Goal: Task Accomplishment & Management: Complete application form

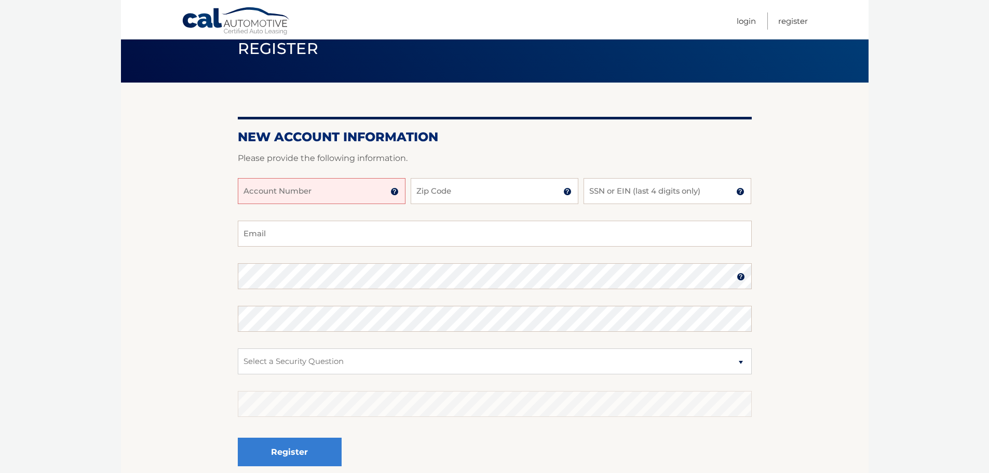
scroll to position [35, 0]
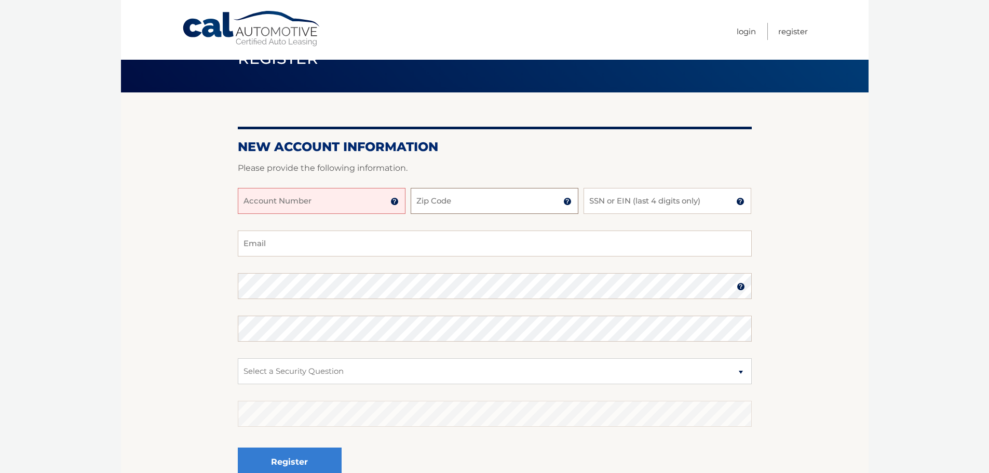
click at [488, 197] on input "Zip Code" at bounding box center [495, 201] width 168 height 26
type input "10543"
type input "[EMAIL_ADDRESS][DOMAIN_NAME]"
click at [607, 212] on input "SSN or EIN (last 4 digits only)" at bounding box center [668, 201] width 168 height 26
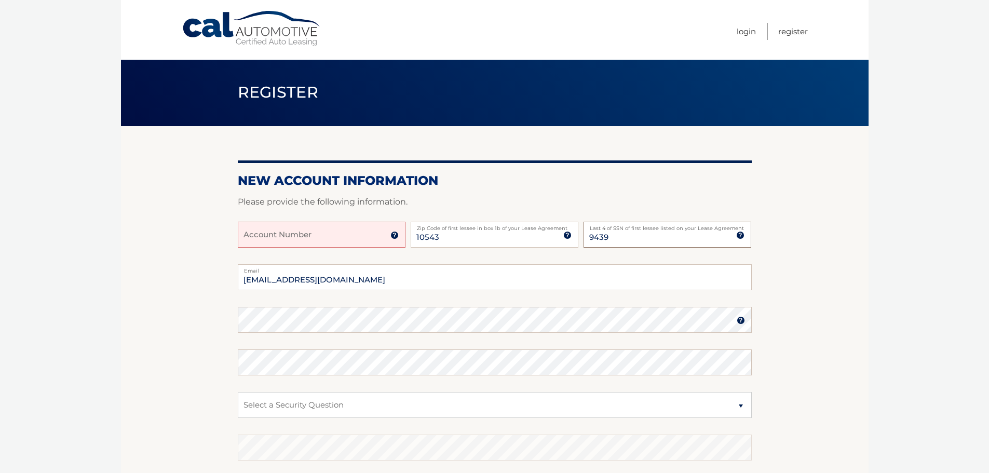
scroll to position [0, 0]
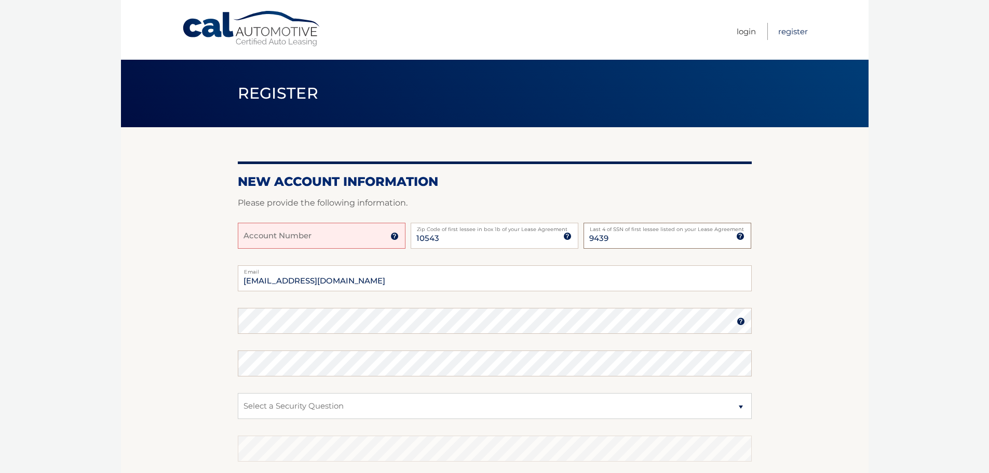
type input "9439"
click at [802, 27] on link "Register" at bounding box center [794, 31] width 30 height 17
click at [237, 28] on link "Cal Automotive" at bounding box center [252, 28] width 140 height 37
click at [394, 240] on img at bounding box center [395, 236] width 8 height 8
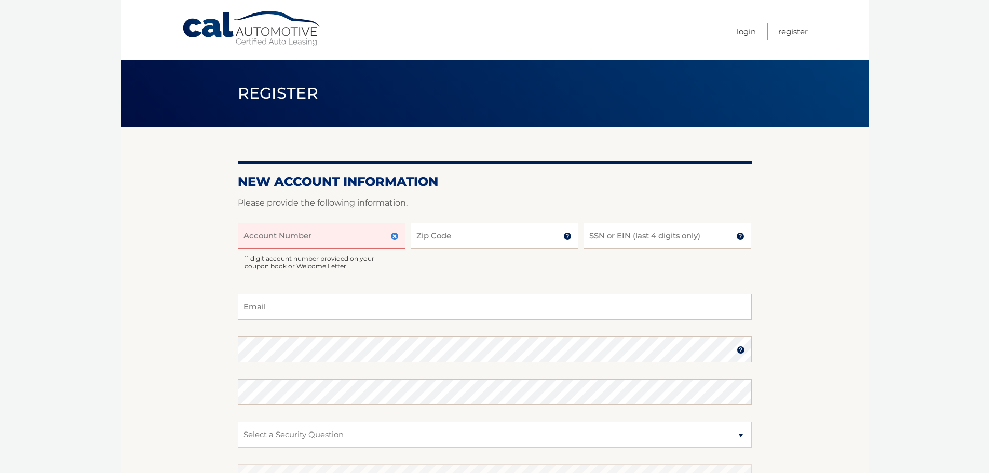
click at [394, 240] on img at bounding box center [395, 236] width 8 height 8
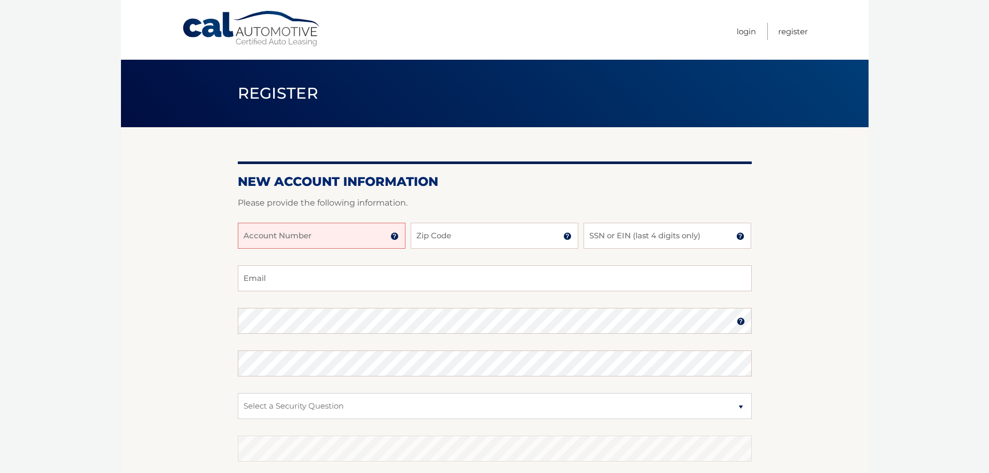
click at [833, 248] on section "New Account Information Please provide the following information. Account Numbe…" at bounding box center [495, 330] width 748 height 406
